Goal: Transaction & Acquisition: Purchase product/service

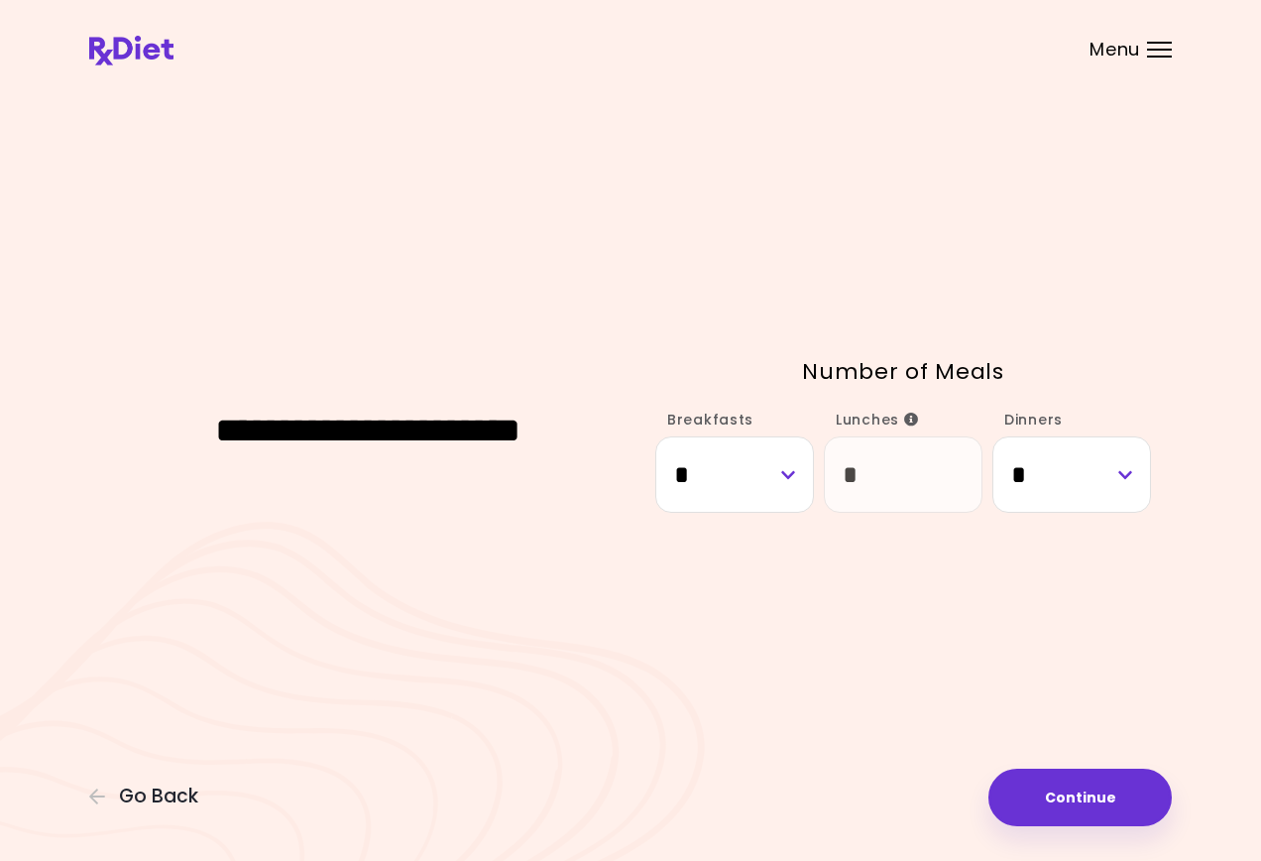
select select "*"
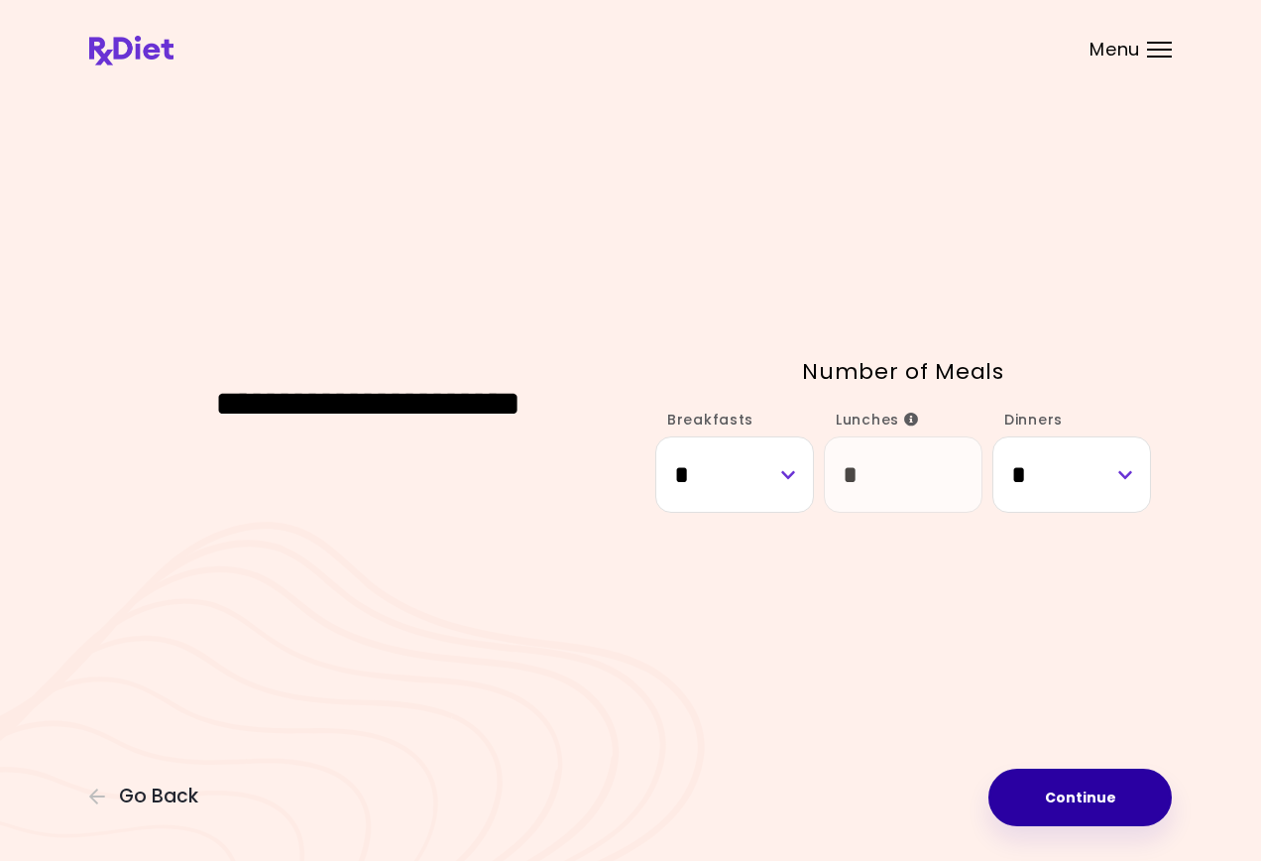
click at [1083, 800] on button "Continue" at bounding box center [1079, 797] width 183 height 58
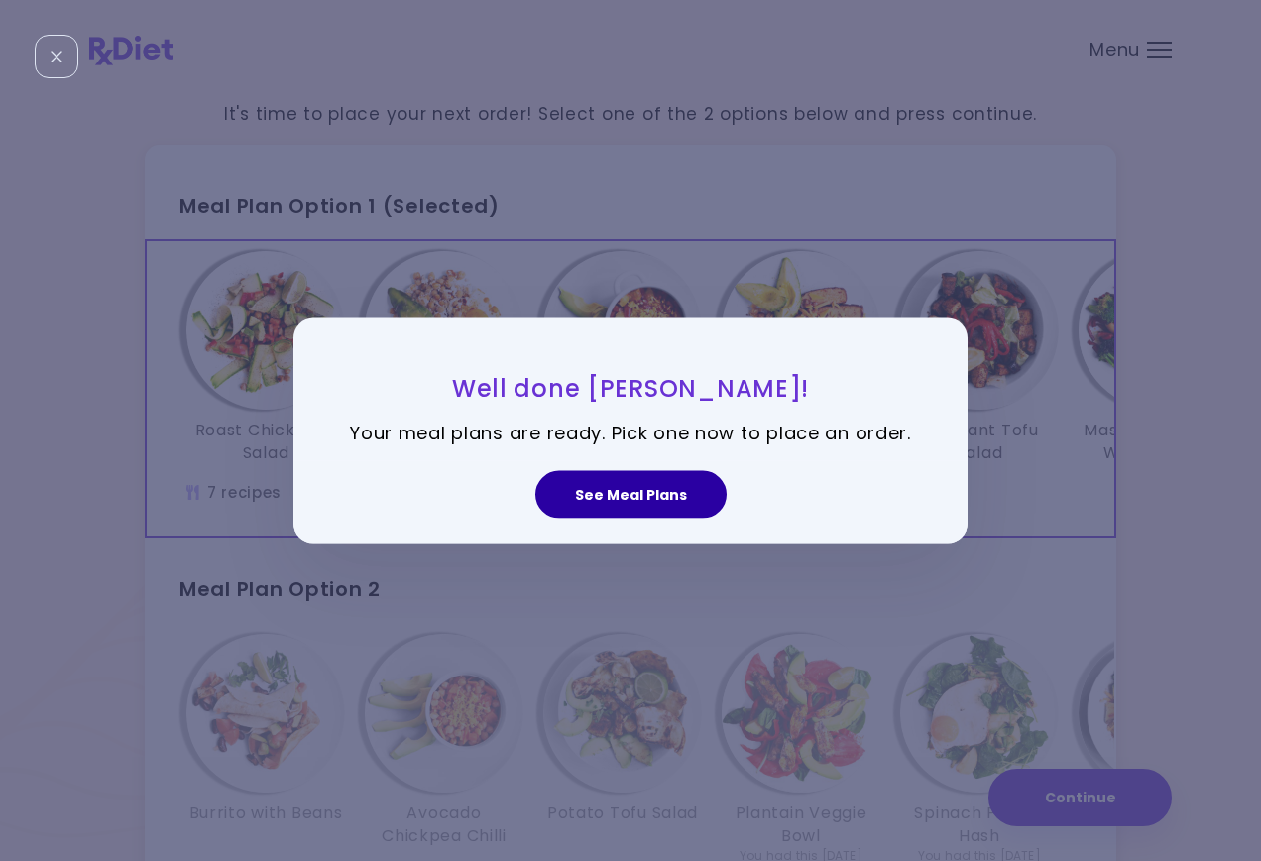
click at [605, 492] on button "See Meal Plans" at bounding box center [630, 494] width 191 height 48
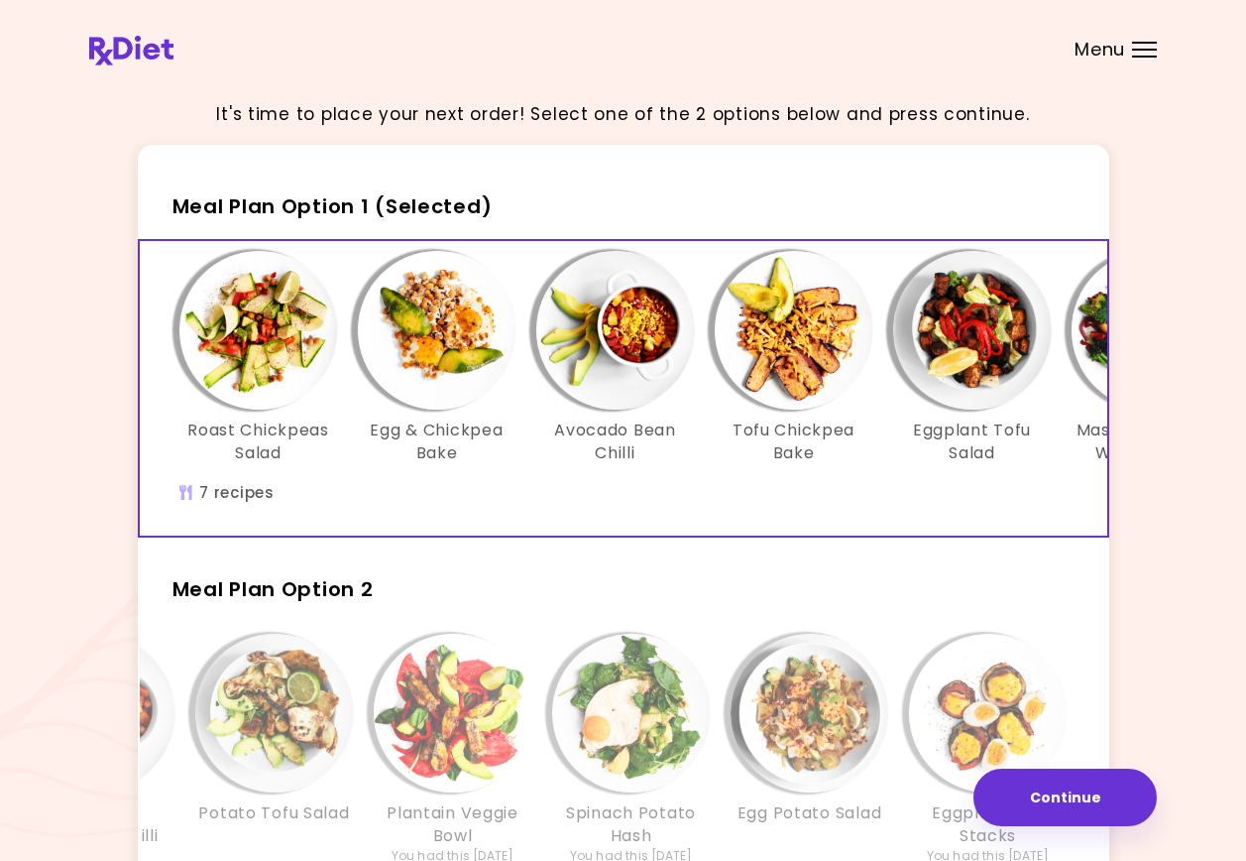
click at [231, 342] on img "Info - Roast Chickpeas Salad - Meal Plan Option 1 (Selected)" at bounding box center [258, 330] width 159 height 159
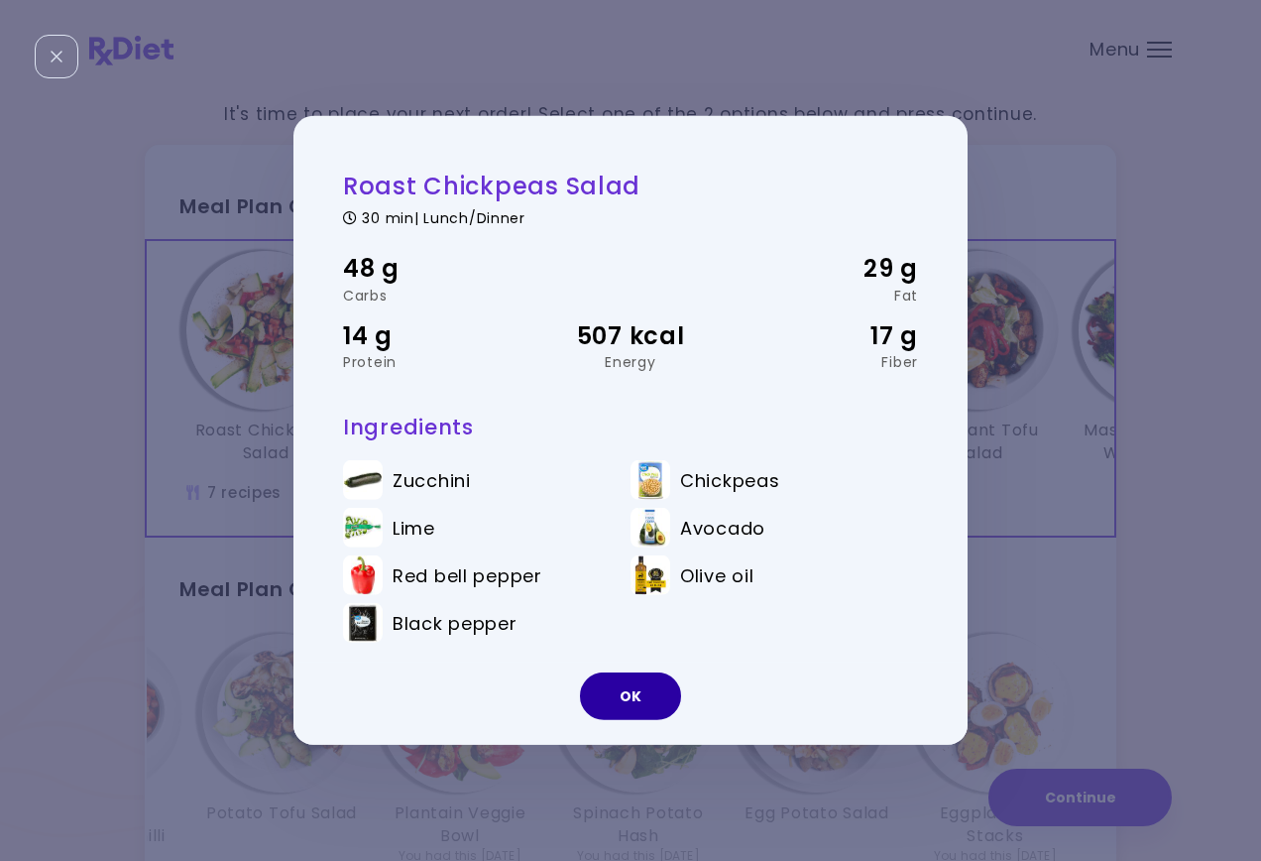
click at [635, 693] on button "OK" at bounding box center [630, 696] width 101 height 48
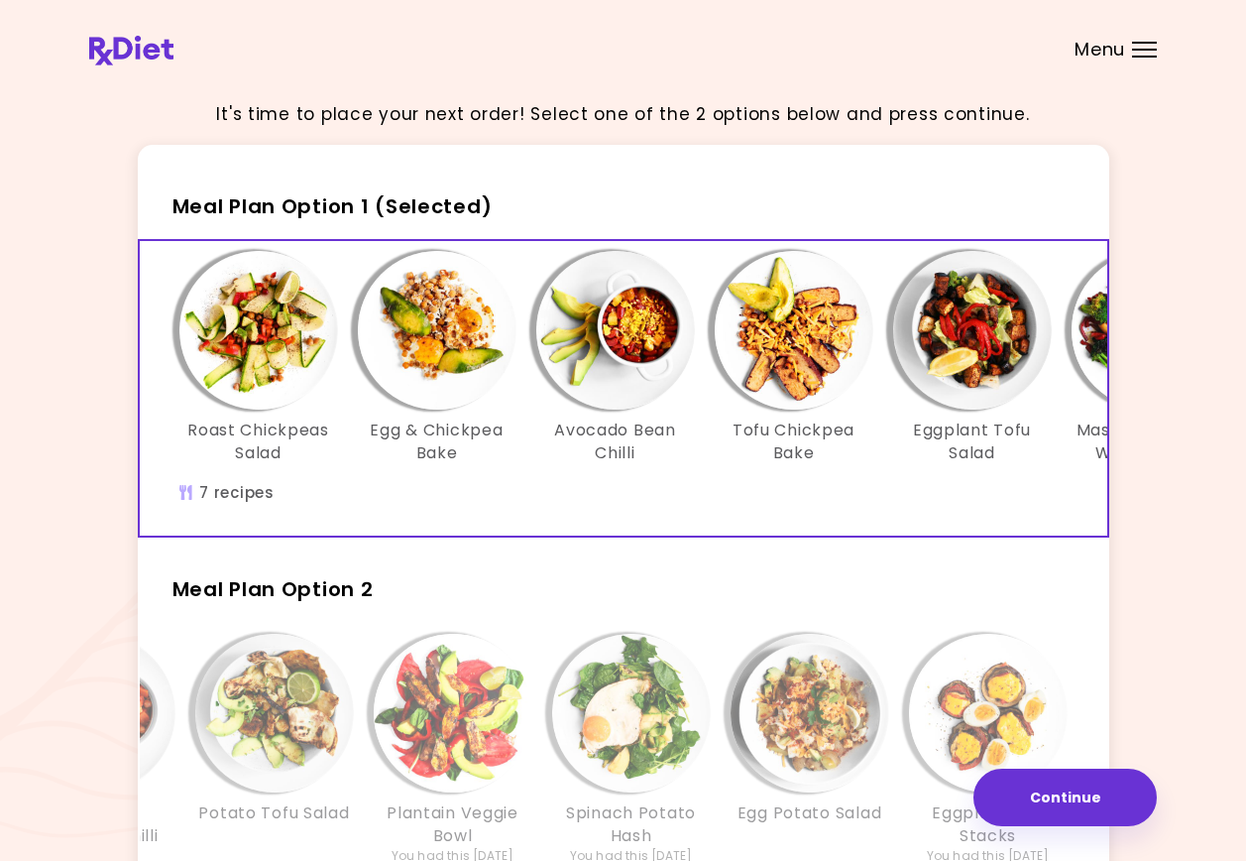
click at [437, 341] on img "Info - Egg & Chickpea Bake - Meal Plan Option 1 (Selected)" at bounding box center [437, 330] width 159 height 159
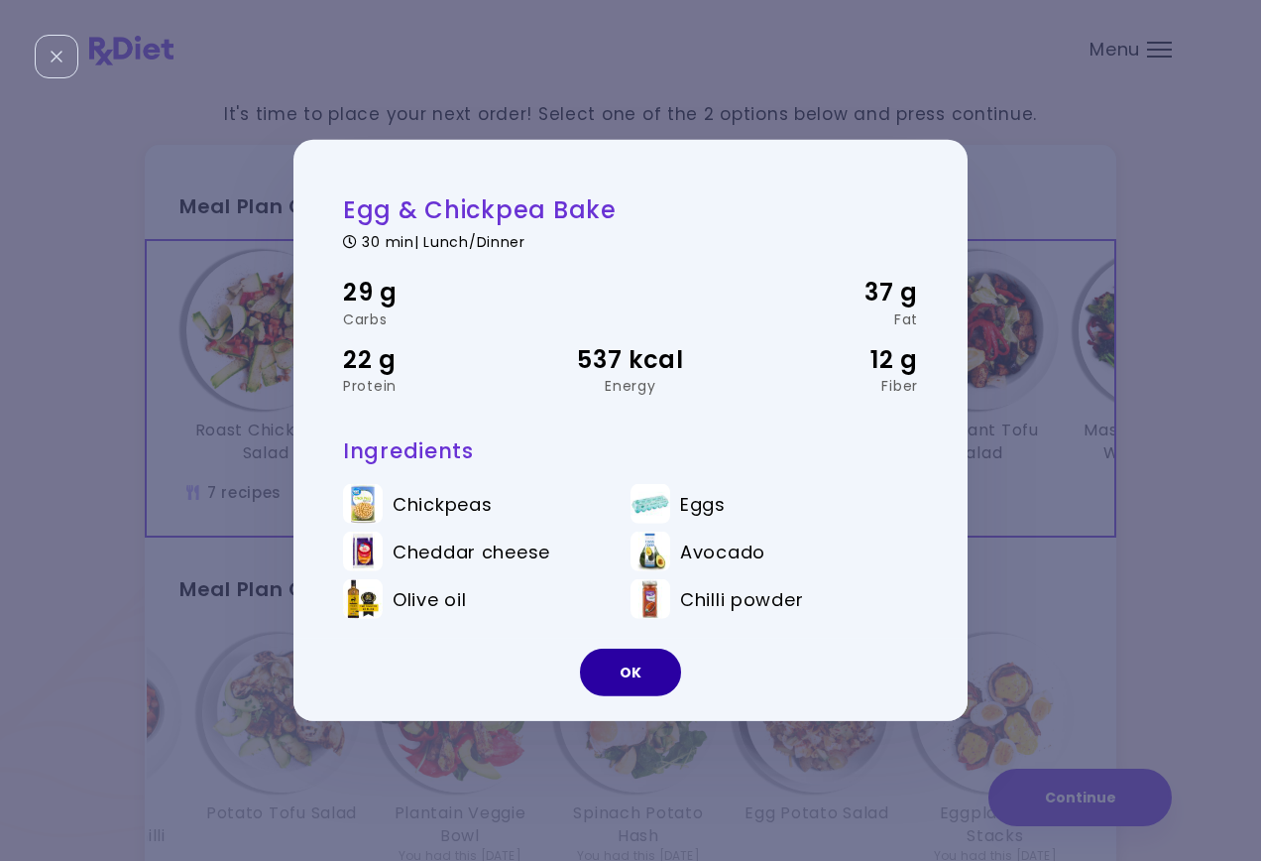
click at [637, 674] on button "OK" at bounding box center [630, 672] width 101 height 48
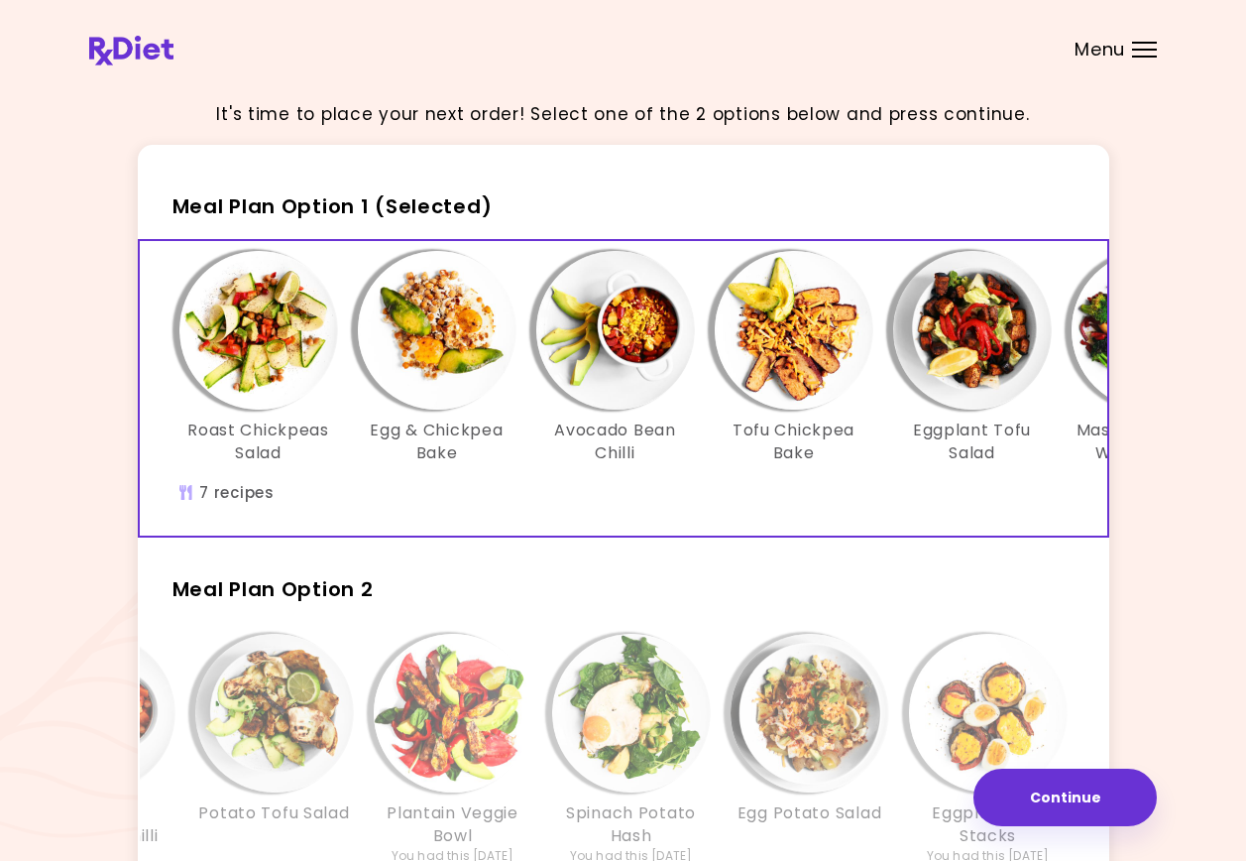
click at [636, 340] on img "Info - Avocado Bean Chilli - Meal Plan Option 1 (Selected)" at bounding box center [615, 330] width 159 height 159
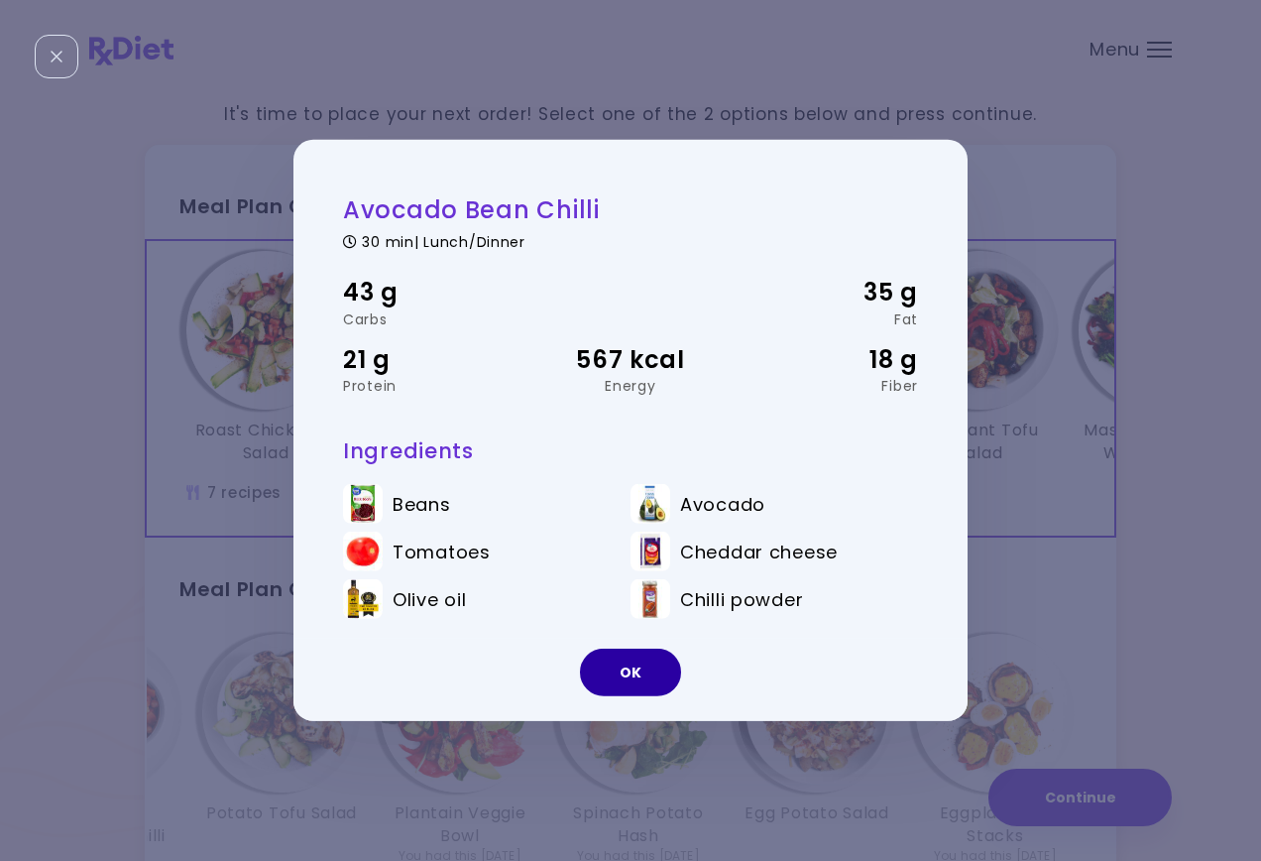
click at [629, 668] on button "OK" at bounding box center [630, 672] width 101 height 48
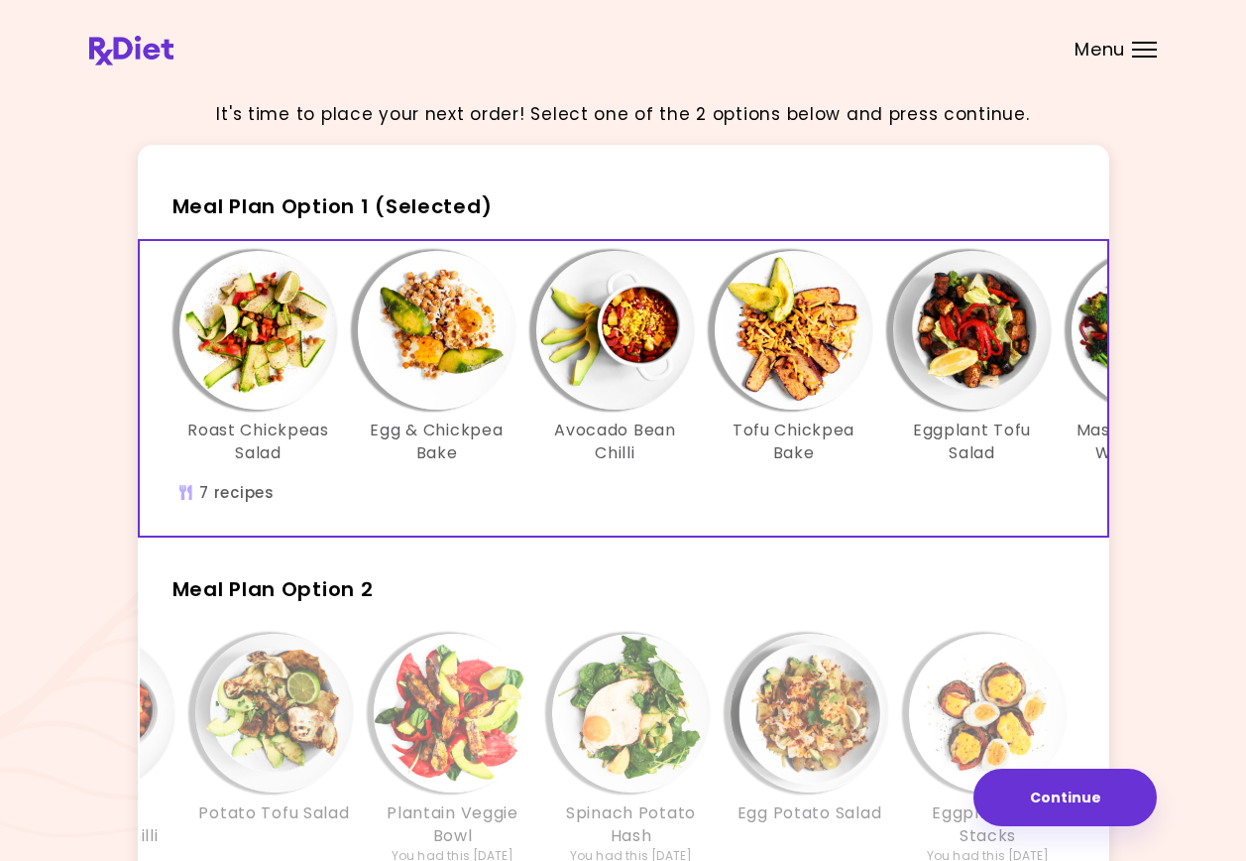
click at [780, 348] on img "Info - Tofu Chickpea Bake - Meal Plan Option 1 (Selected)" at bounding box center [794, 330] width 159 height 159
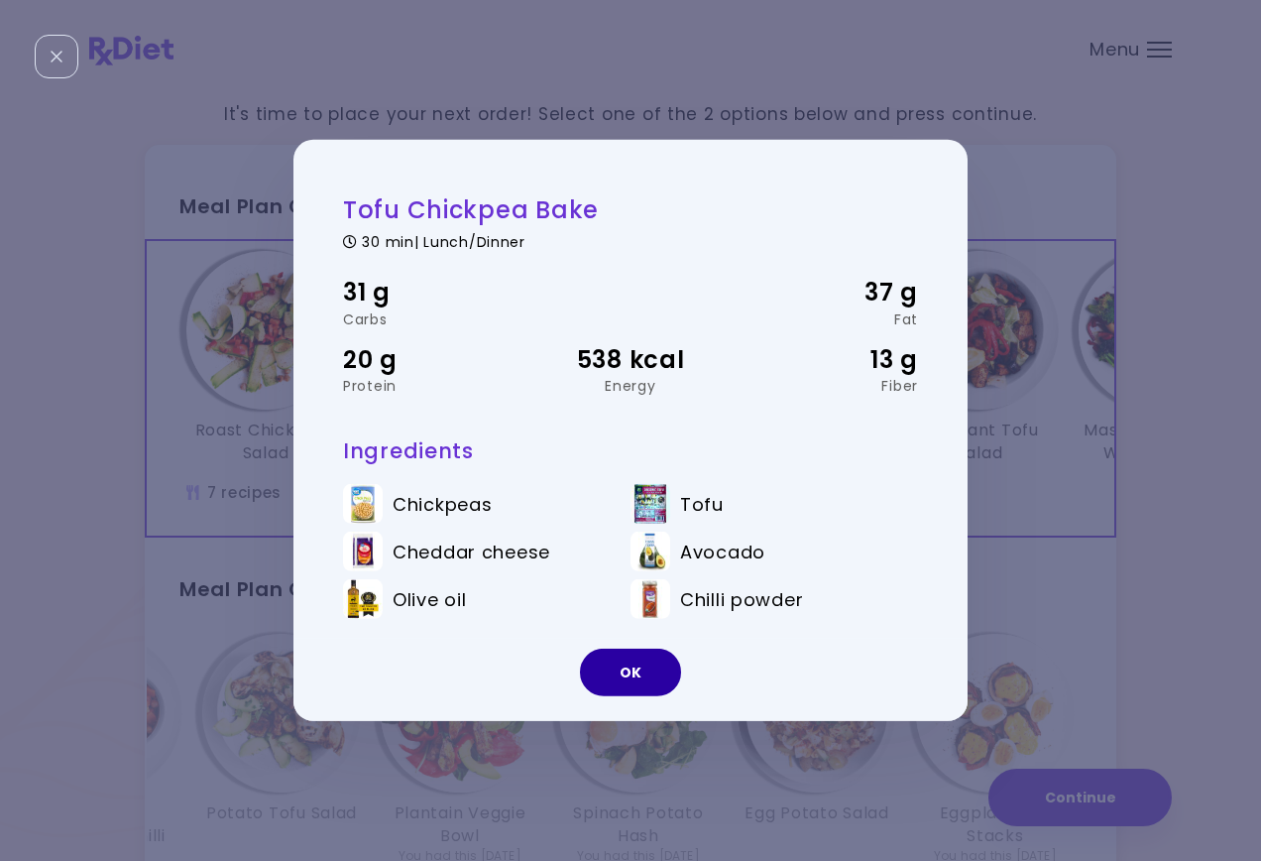
click at [639, 671] on button "OK" at bounding box center [630, 672] width 101 height 48
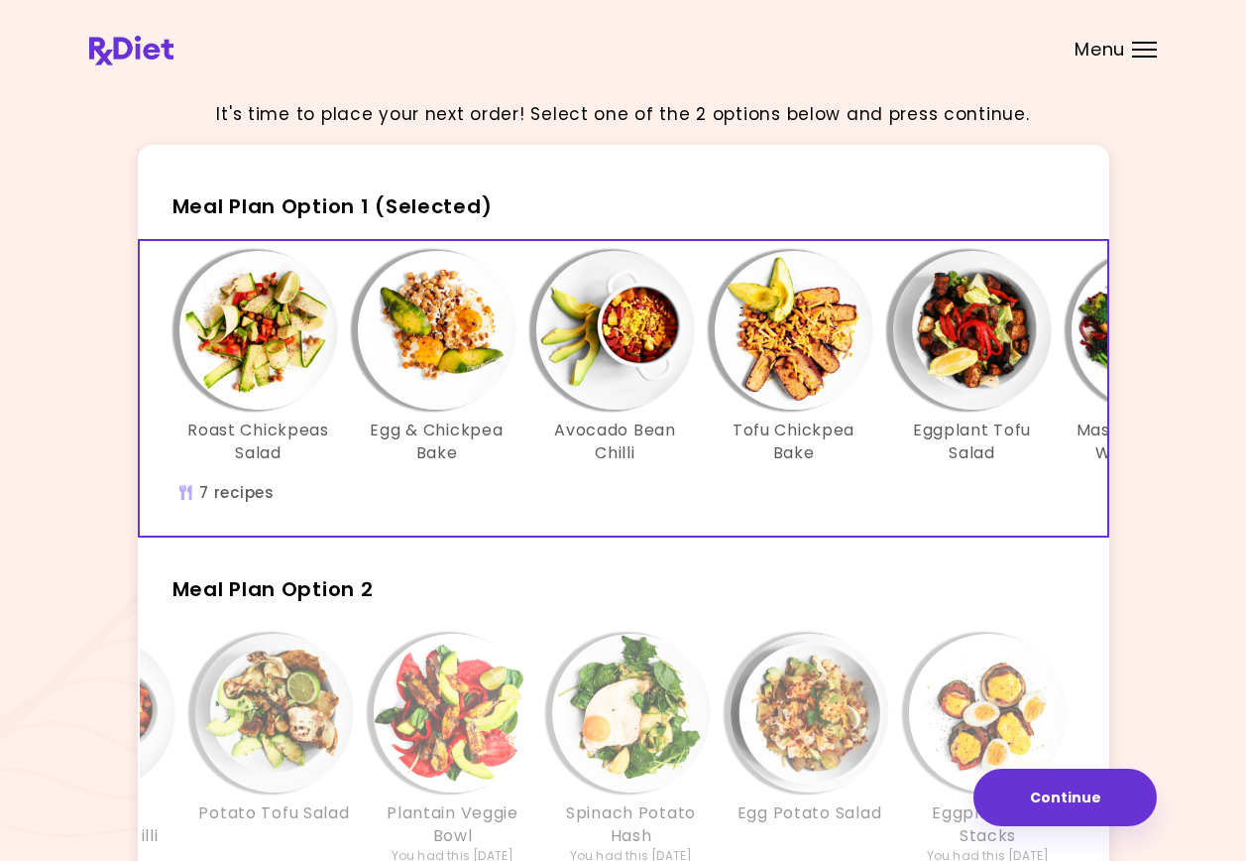
click at [794, 336] on img "Info - Tofu Chickpea Bake - Meal Plan Option 1 (Selected)" at bounding box center [794, 330] width 159 height 159
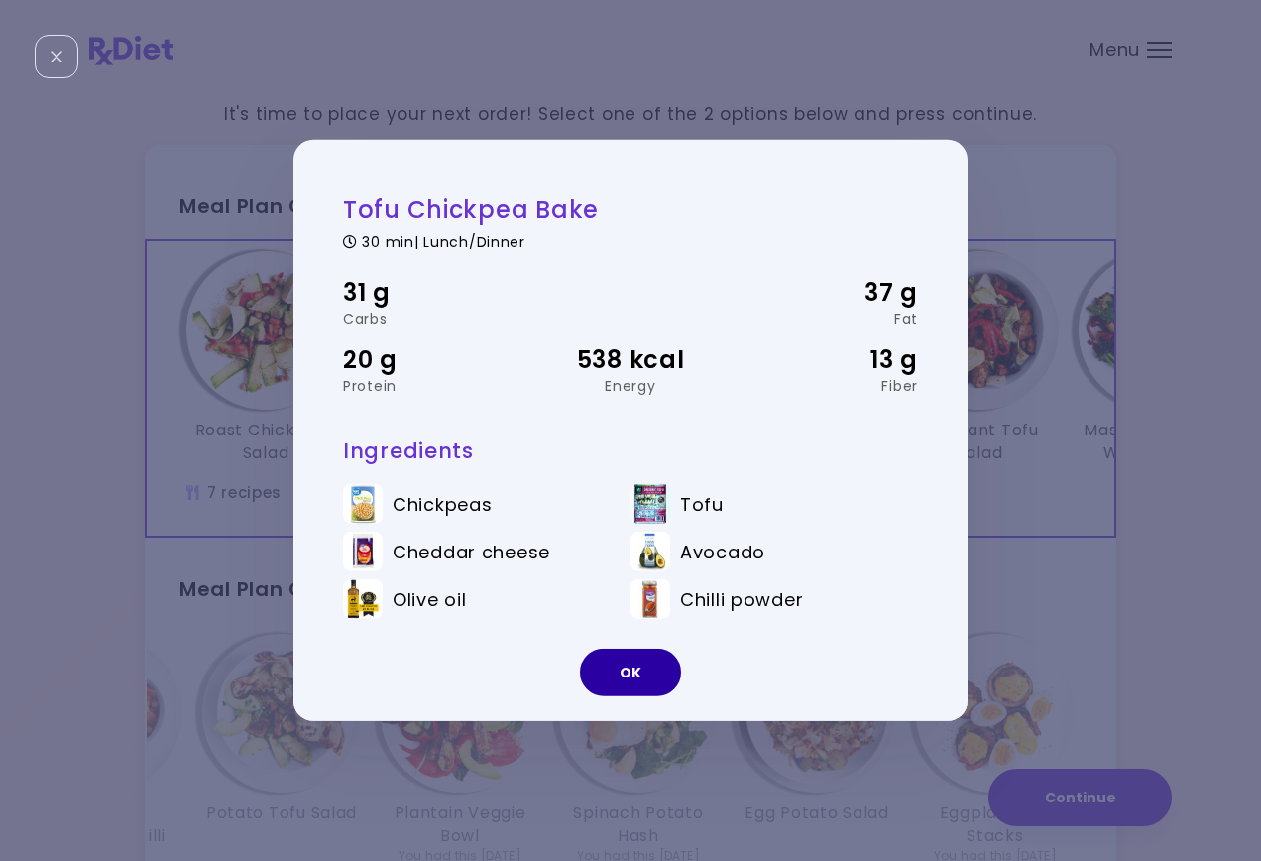
click at [637, 666] on button "OK" at bounding box center [630, 672] width 101 height 48
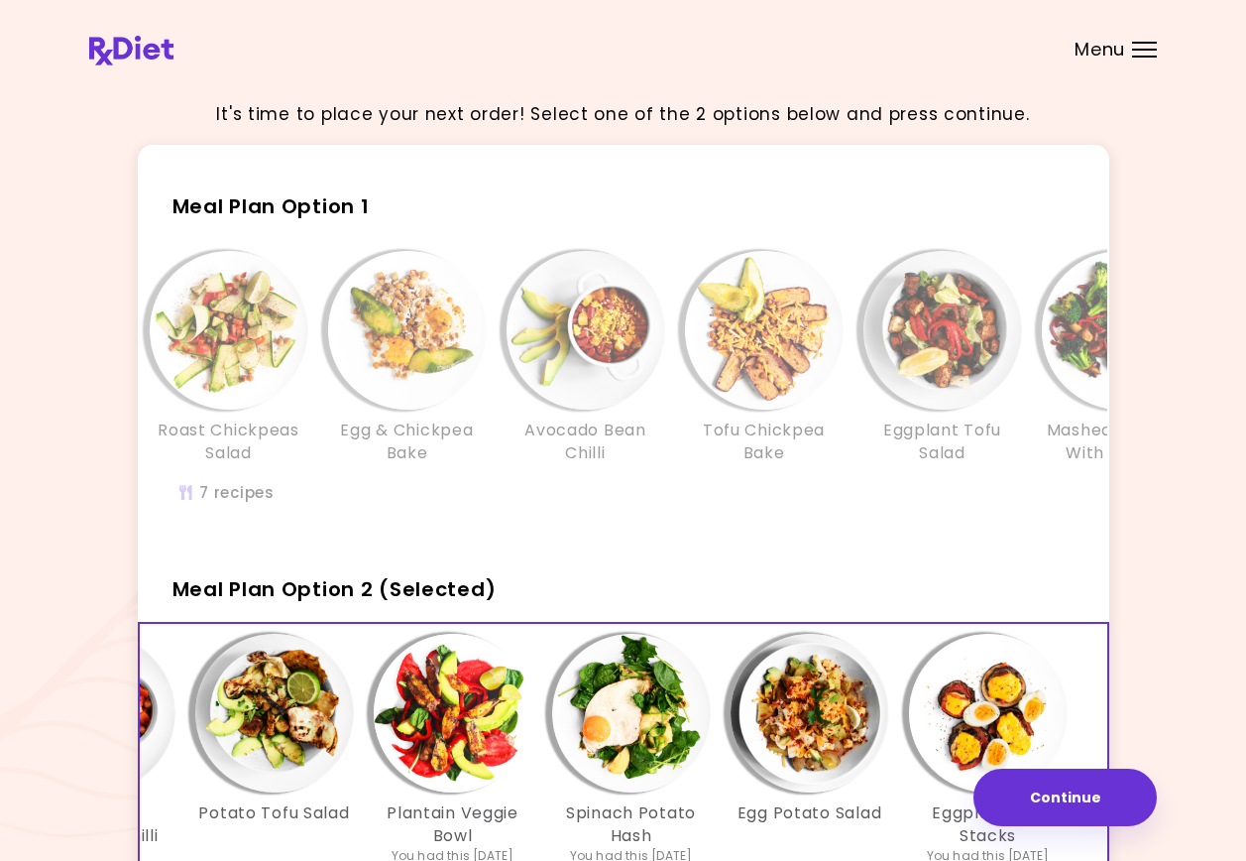
click at [847, 230] on div "Meal Plan Option 1 Roast Chickpeas Salad Egg & Chickpea Bake Avocado Bean Chill…" at bounding box center [624, 355] width 972 height 366
click at [560, 333] on img "Info - Avocado Bean Chilli - Meal Plan Option 1" at bounding box center [586, 330] width 159 height 159
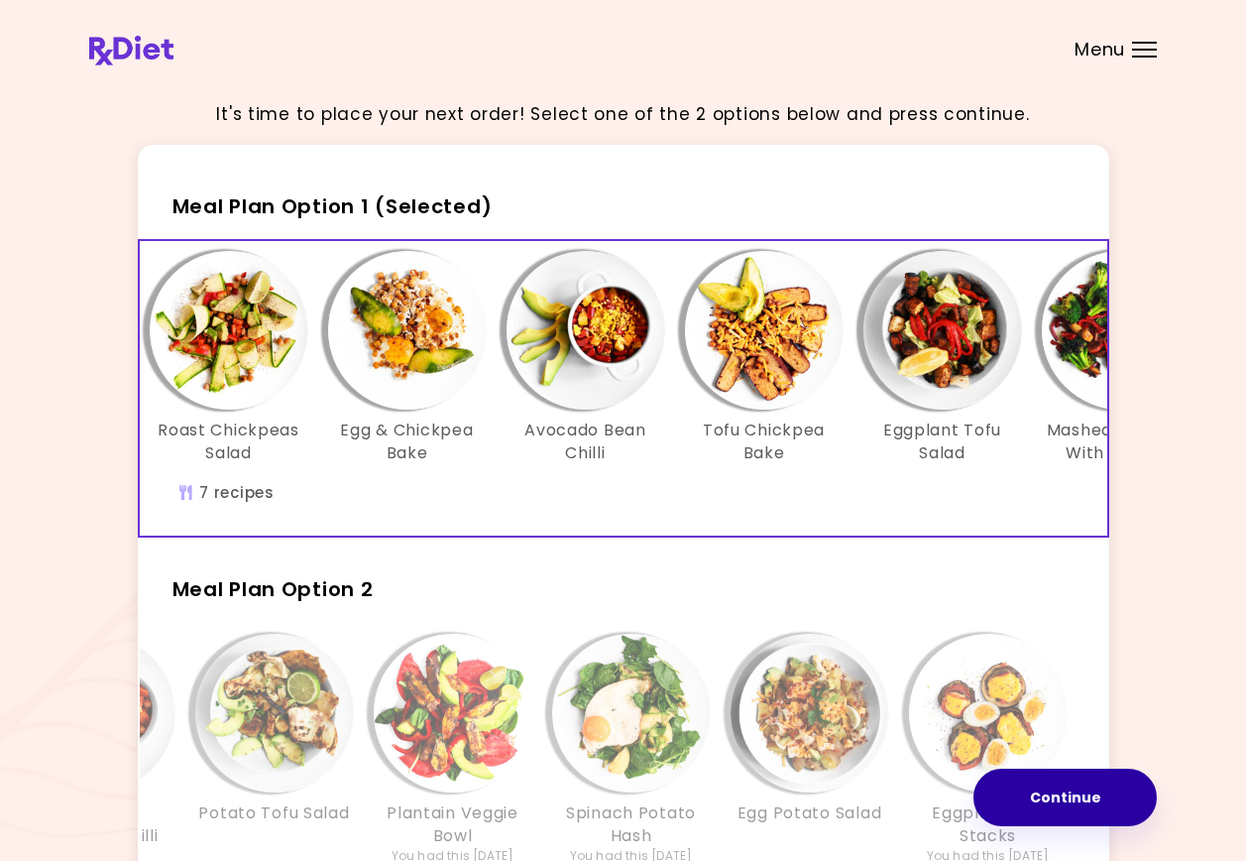
click at [1068, 796] on button "Continue" at bounding box center [1065, 797] width 183 height 58
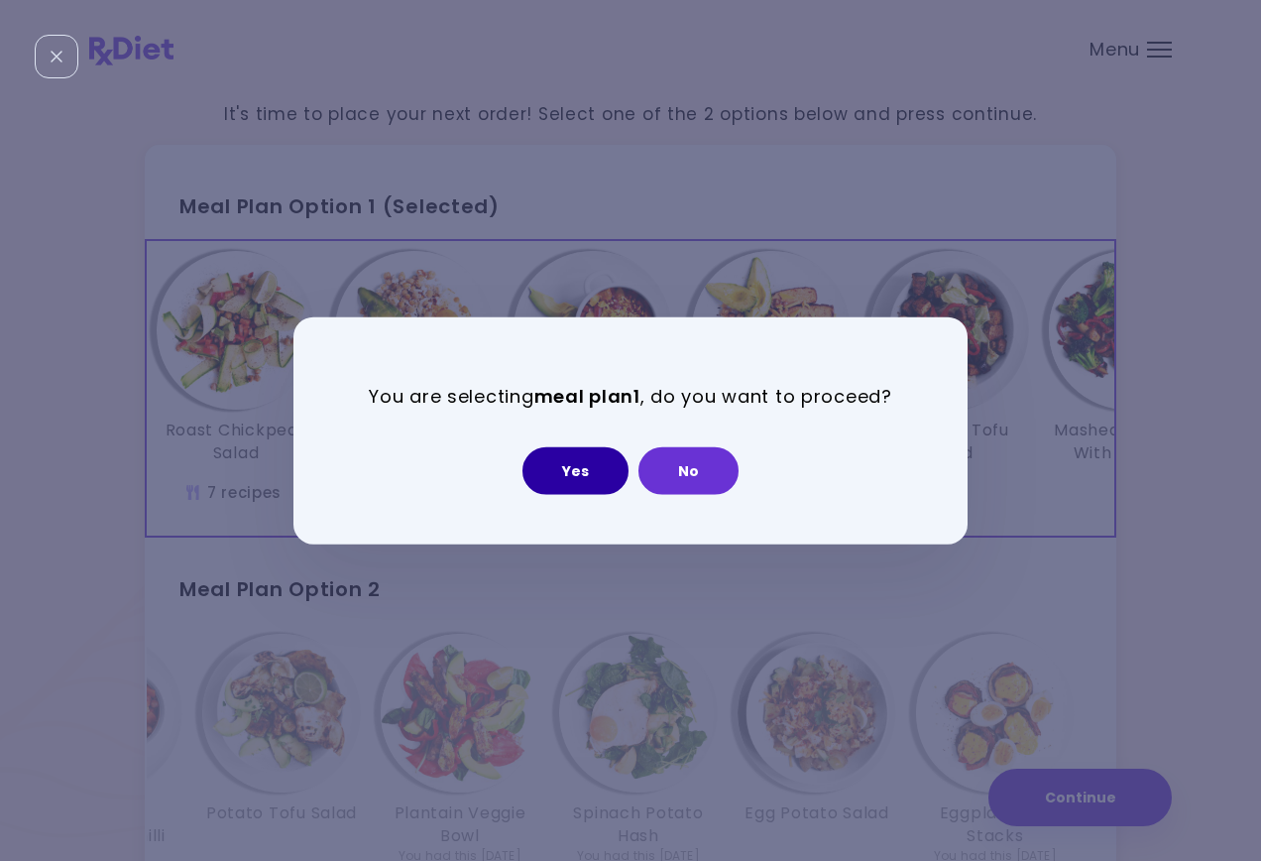
click at [581, 467] on button "Yes" at bounding box center [575, 470] width 106 height 48
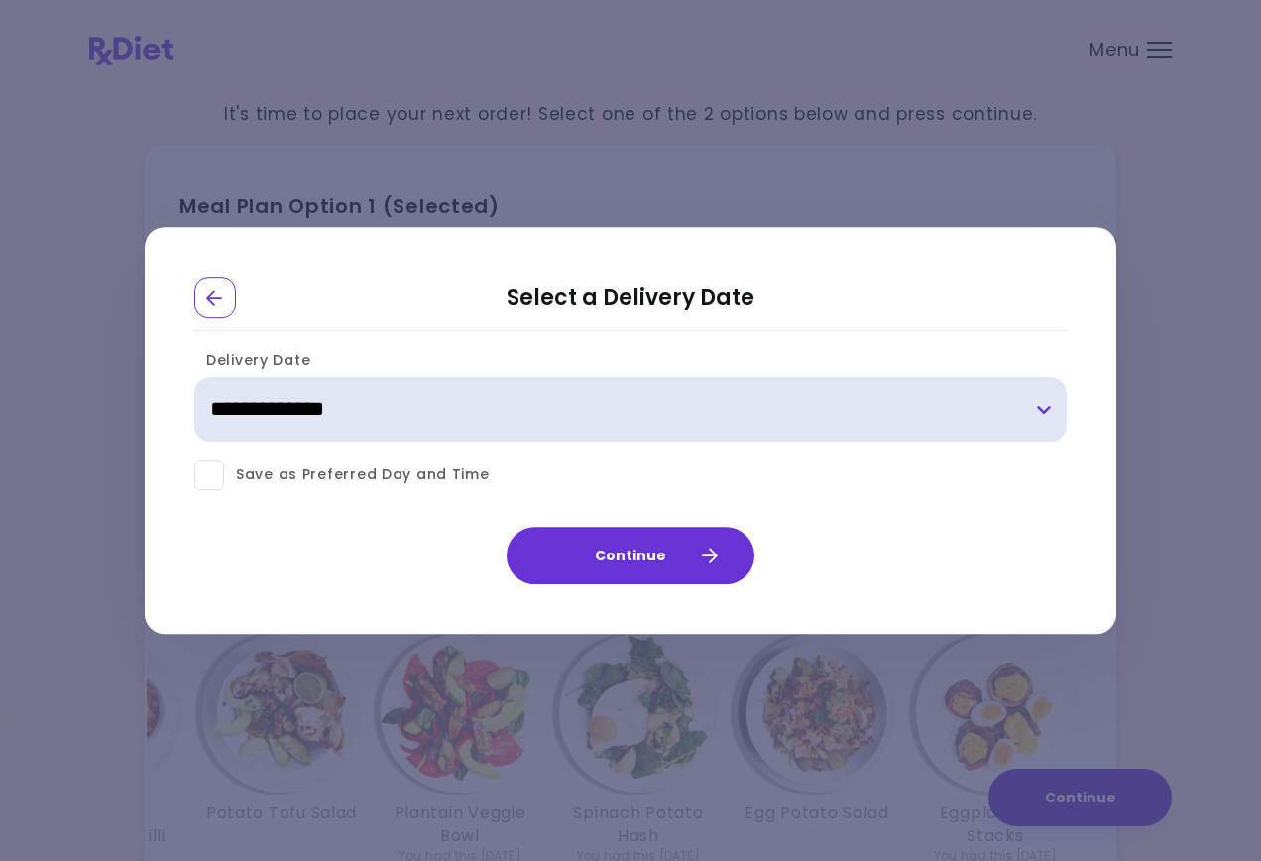
click at [1042, 406] on select "**********" at bounding box center [630, 409] width 872 height 65
select select "**********"
click at [194, 377] on select "**********" at bounding box center [630, 409] width 872 height 65
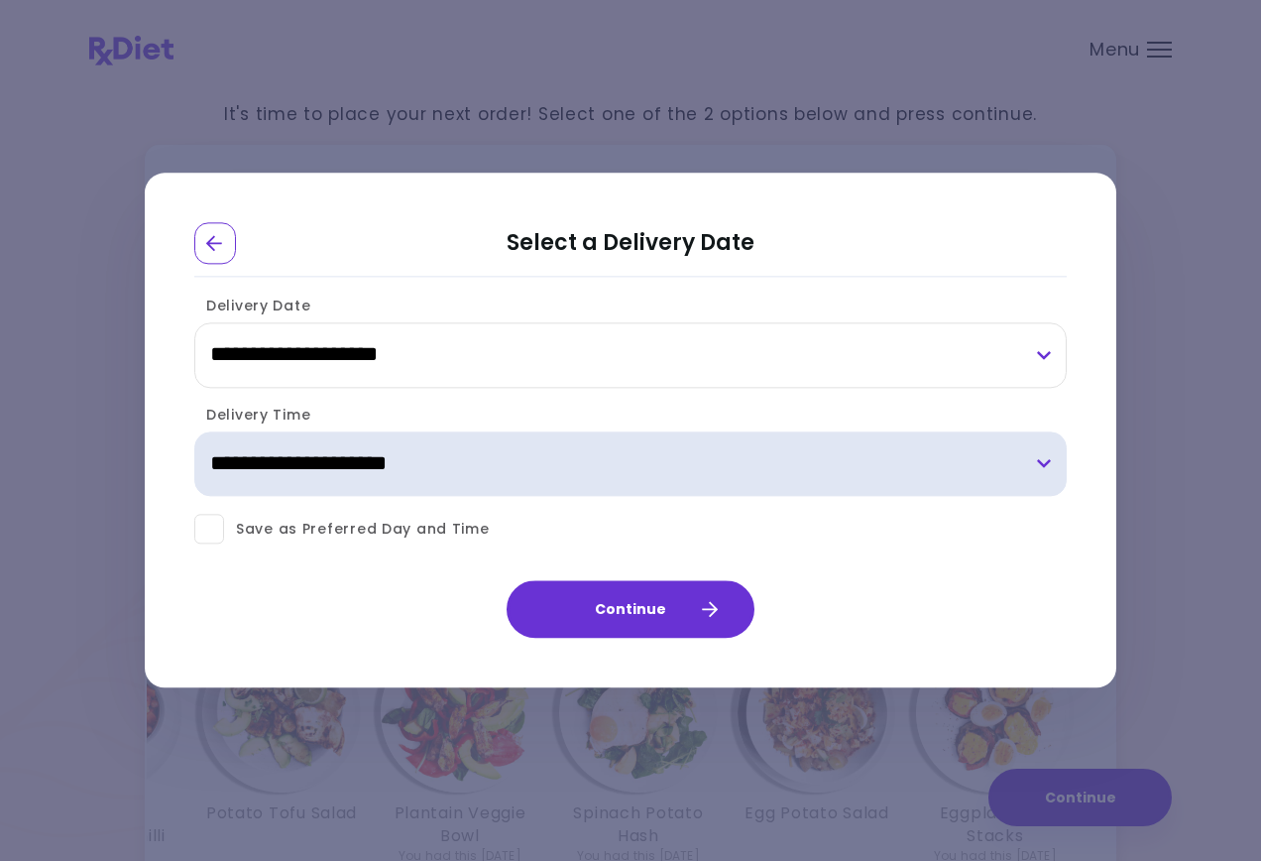
click at [1043, 462] on select "**********" at bounding box center [630, 463] width 872 height 65
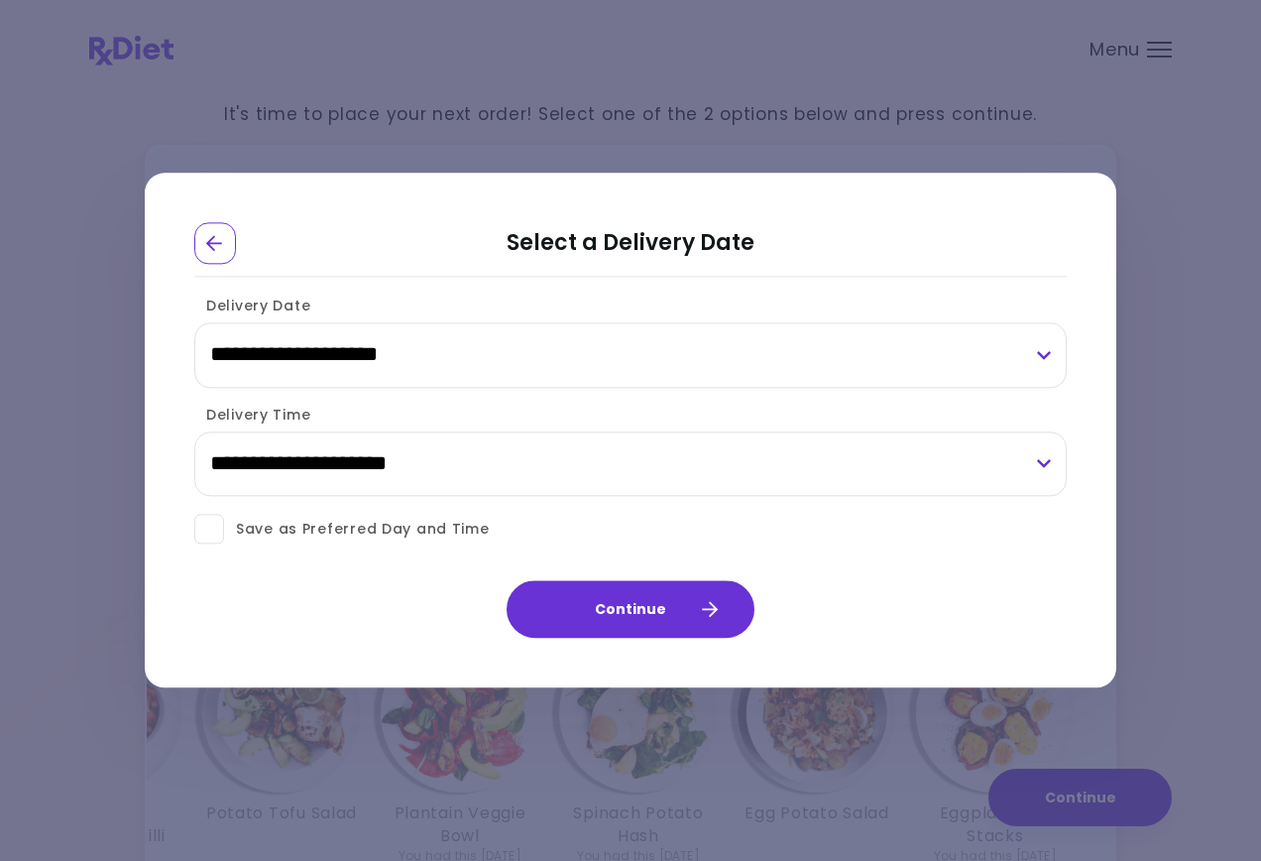
click at [207, 526] on span at bounding box center [209, 530] width 30 height 30
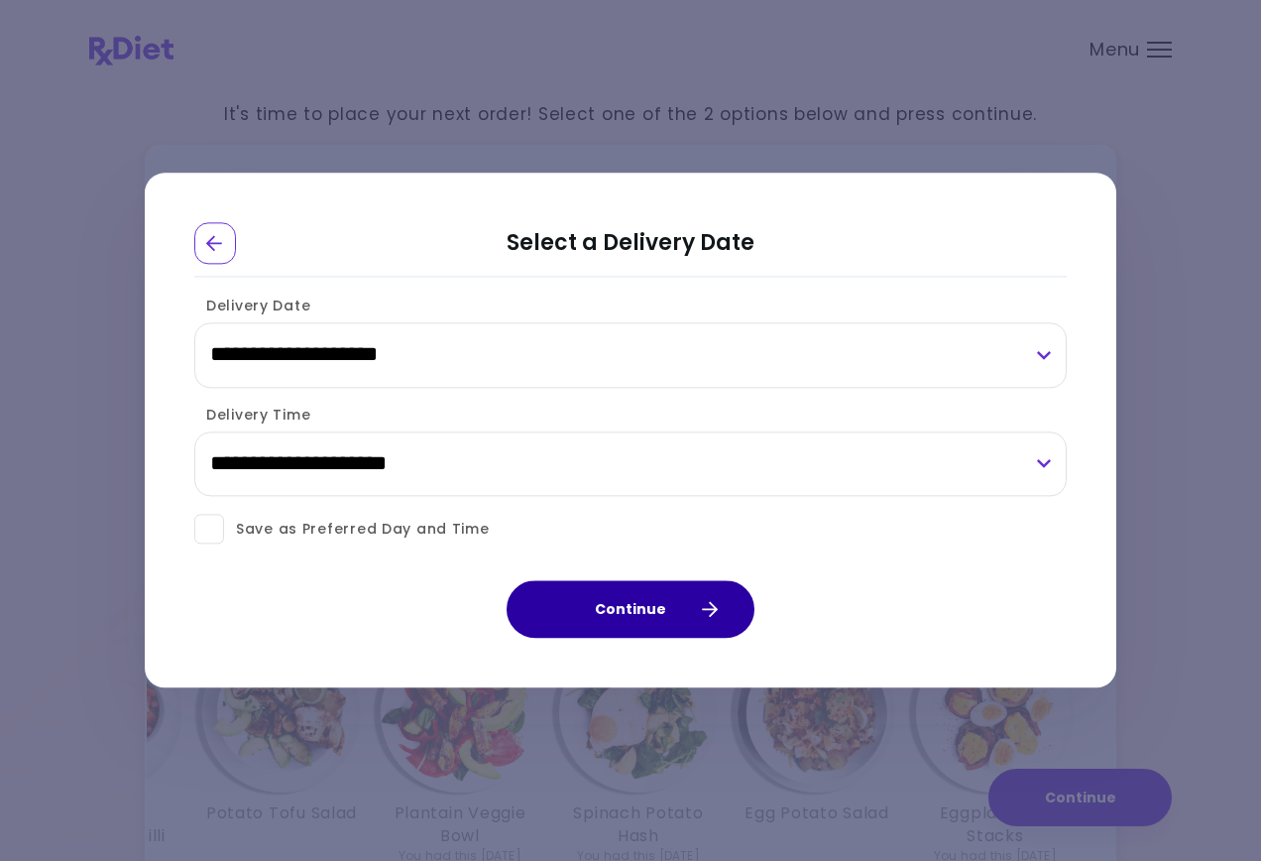
click at [656, 610] on button "Continue" at bounding box center [631, 610] width 248 height 58
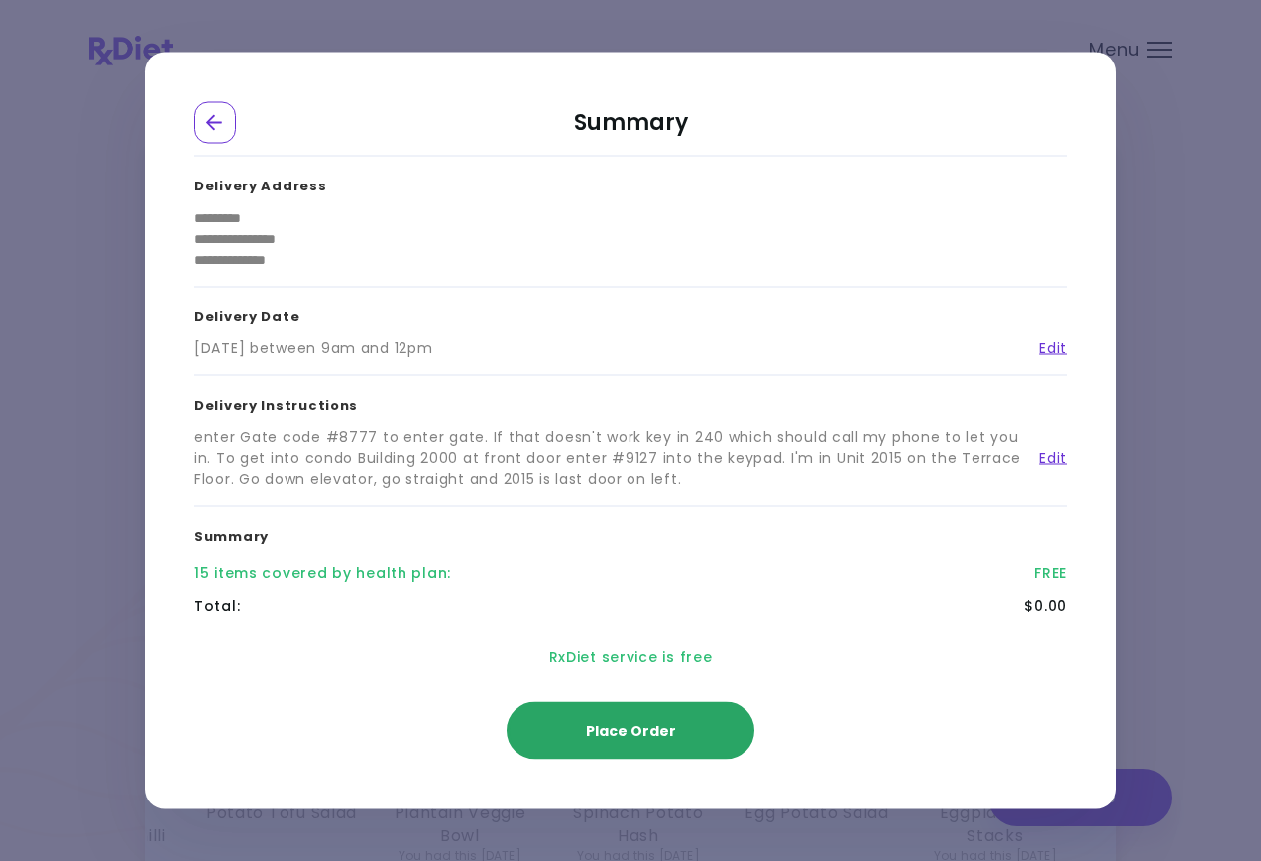
click at [627, 723] on span "Place Order" at bounding box center [631, 731] width 90 height 20
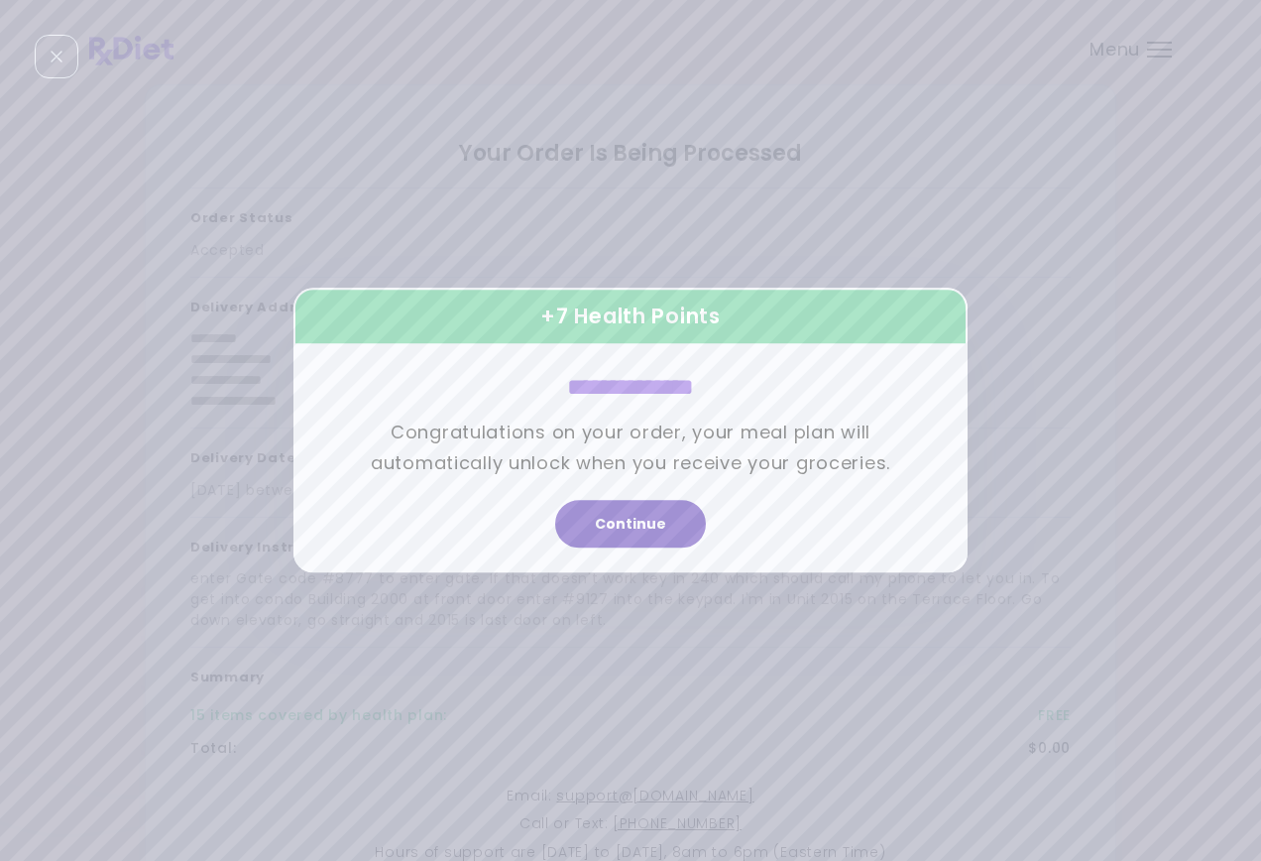
click at [618, 520] on button "Continue" at bounding box center [630, 525] width 151 height 48
